Goal: Information Seeking & Learning: Learn about a topic

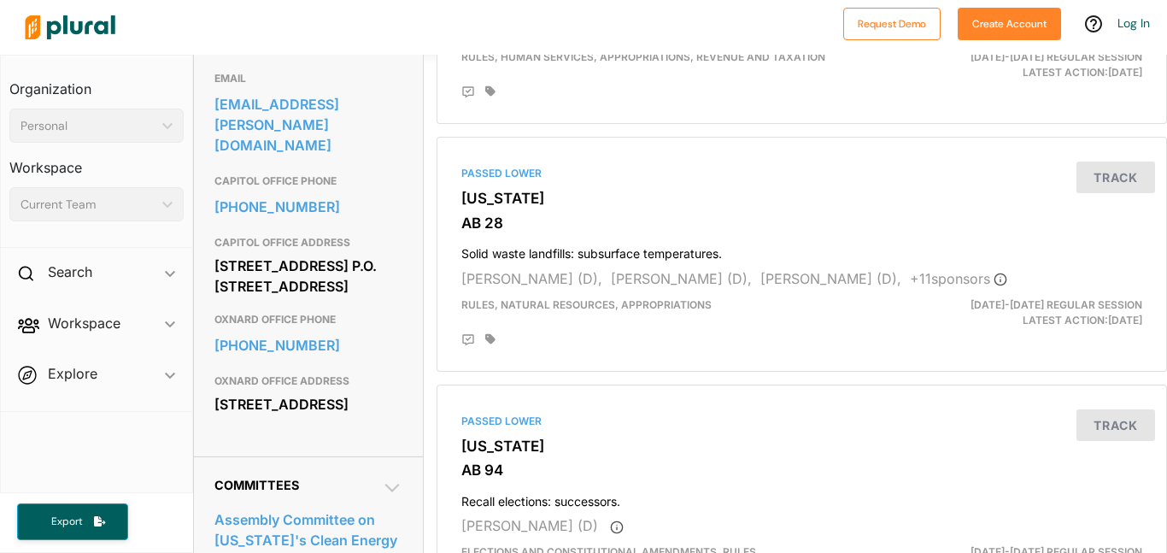
scroll to position [578, 0]
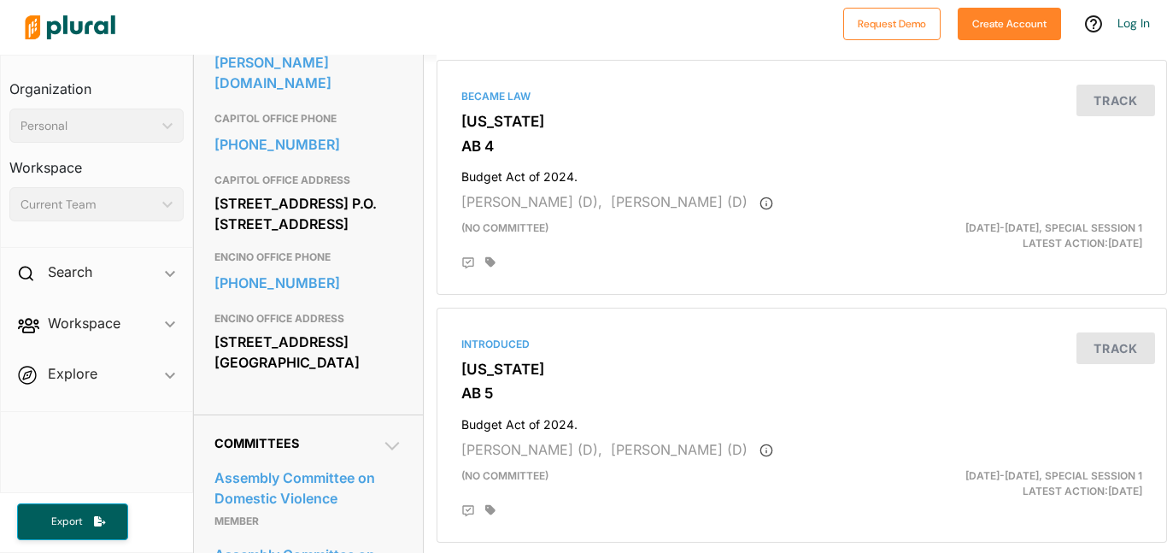
scroll to position [645, 0]
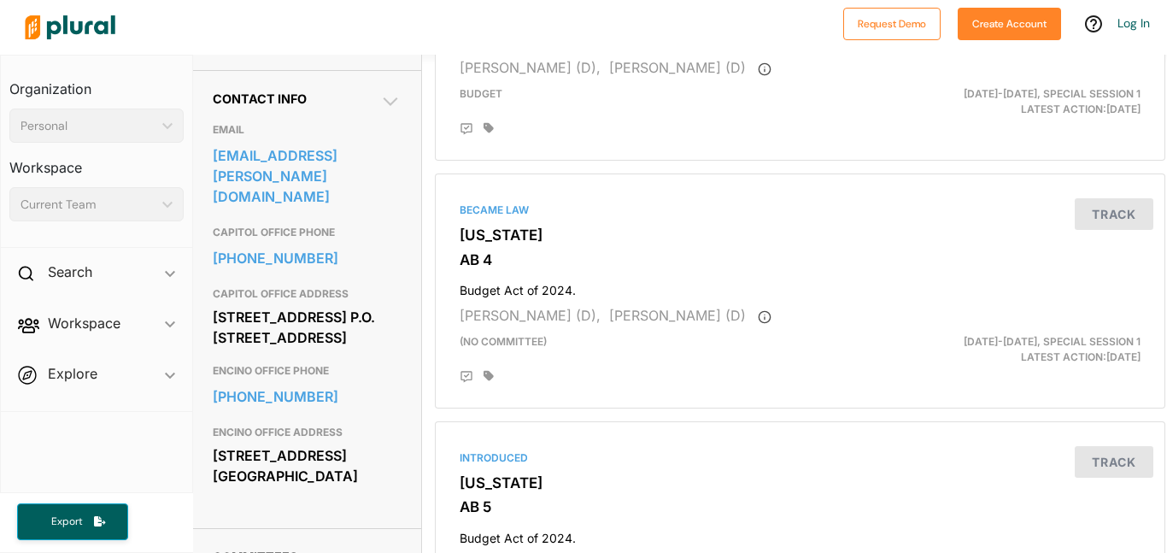
scroll to position [518, 0]
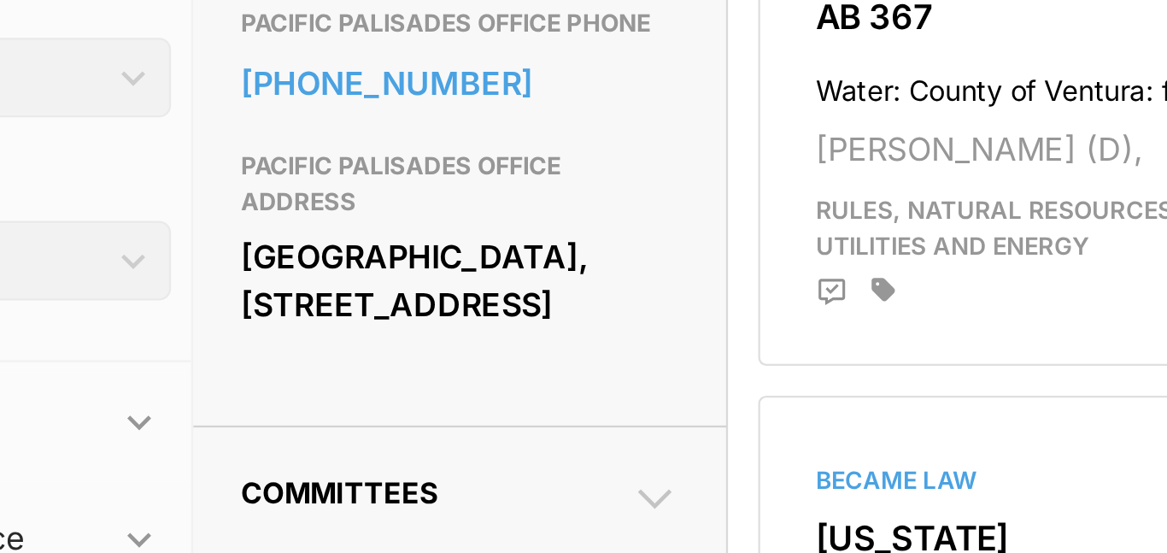
scroll to position [925, 1]
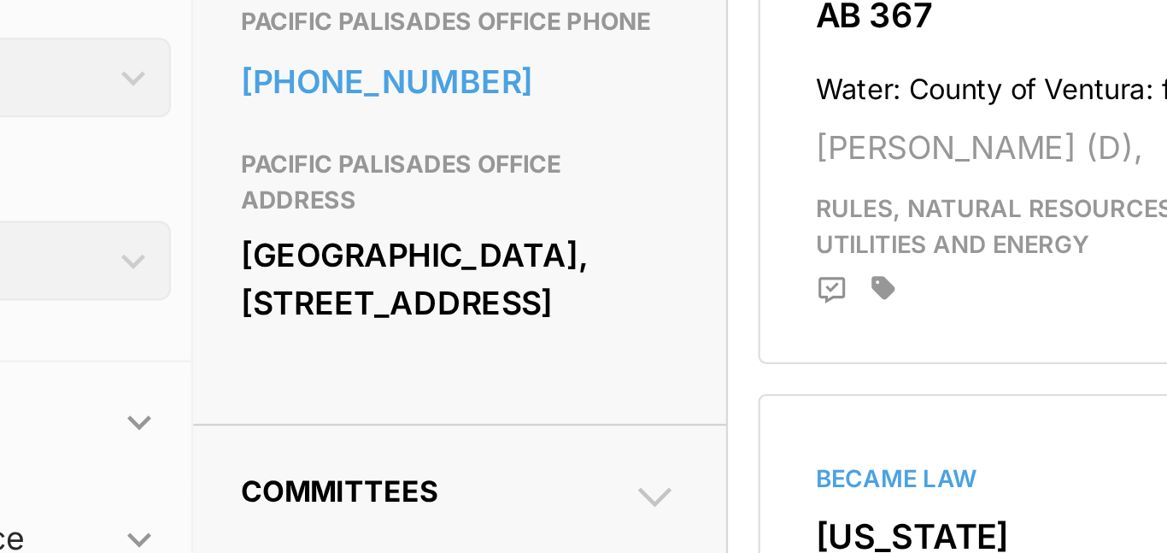
click at [248, 222] on div "The Atrium Building, 860 Via De La Paz Suite E3-D Pacific Palisades,, CA 90272" at bounding box center [308, 212] width 188 height 46
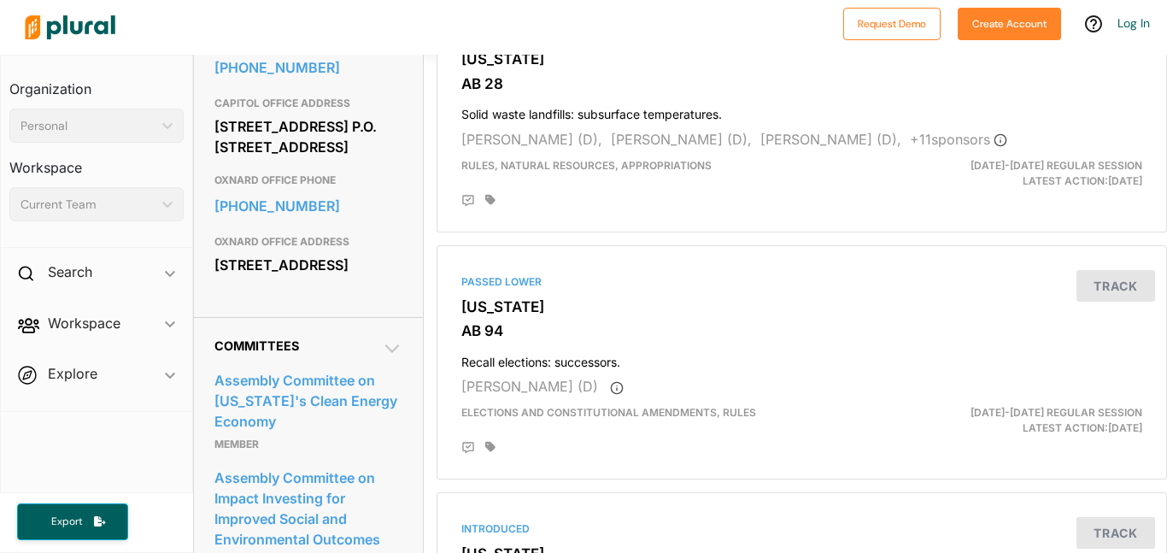
scroll to position [706, 0]
